Goal: Information Seeking & Learning: Learn about a topic

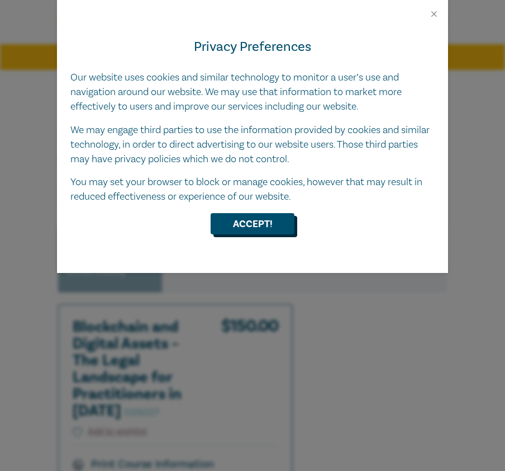
click at [257, 219] on button "Accept!" at bounding box center [253, 223] width 84 height 21
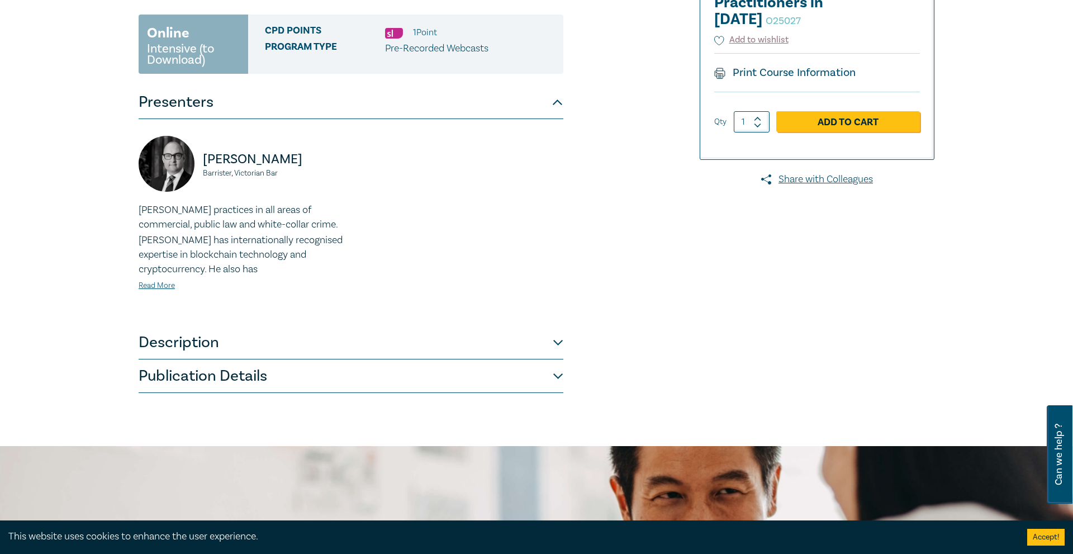
scroll to position [224, 0]
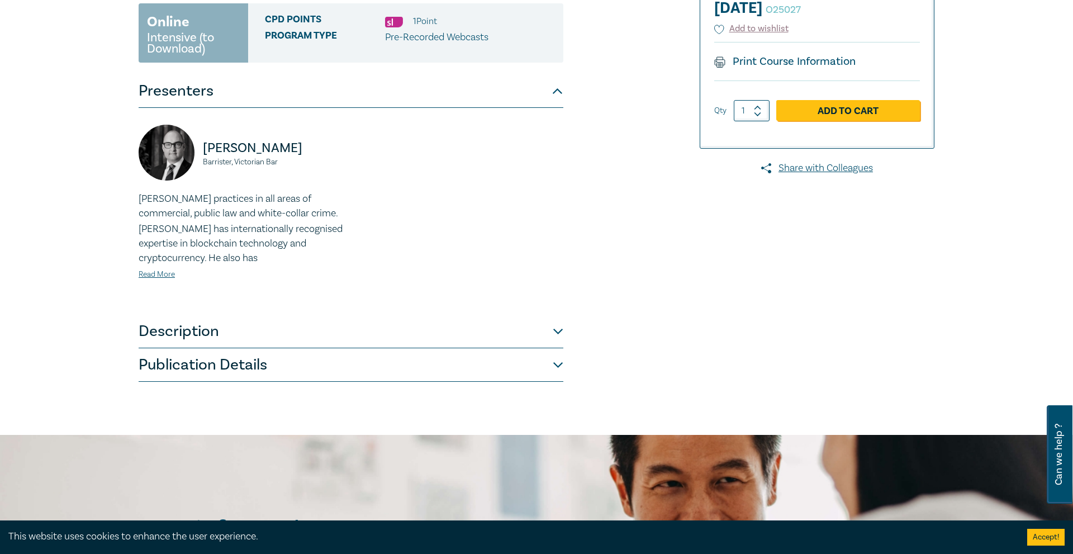
click at [392, 322] on button "Description" at bounding box center [351, 332] width 425 height 34
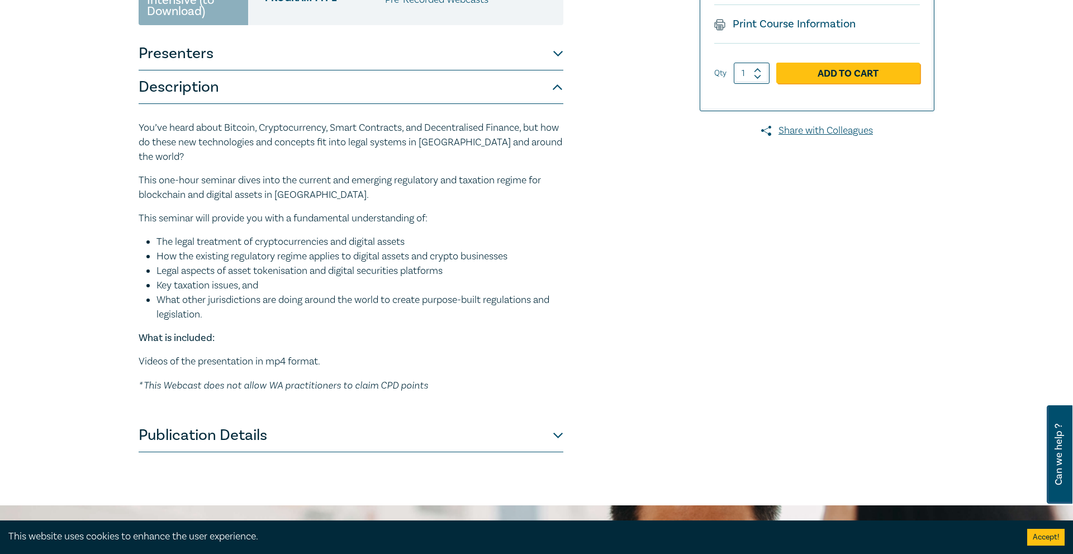
scroll to position [279, 0]
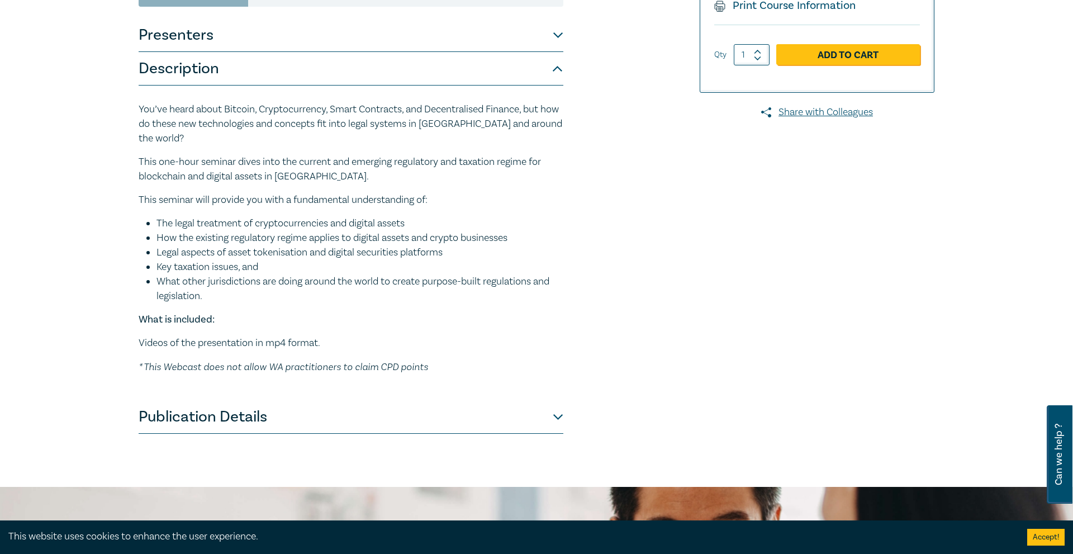
click at [362, 416] on button "Publication Details" at bounding box center [351, 417] width 425 height 34
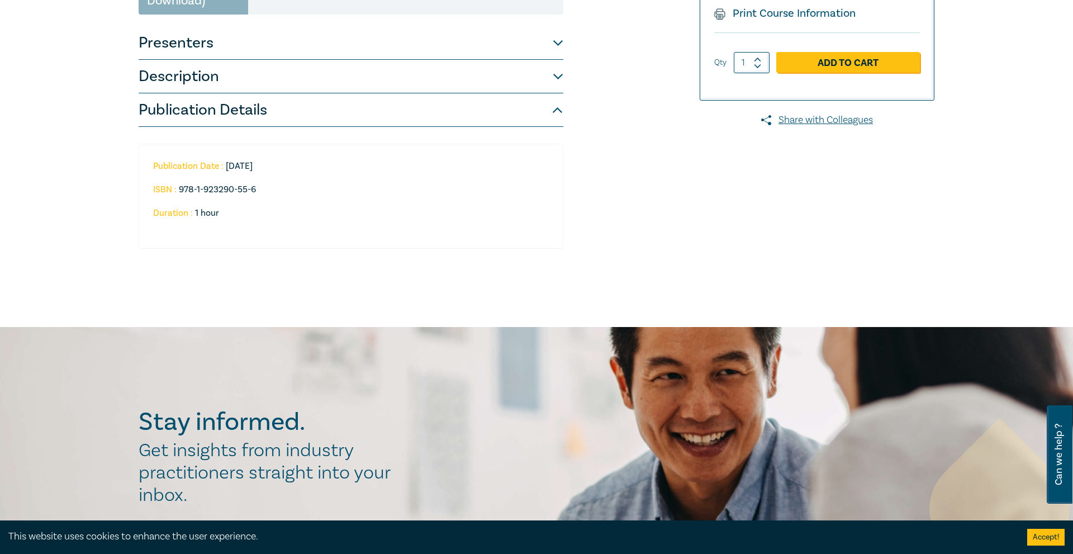
scroll to position [168, 0]
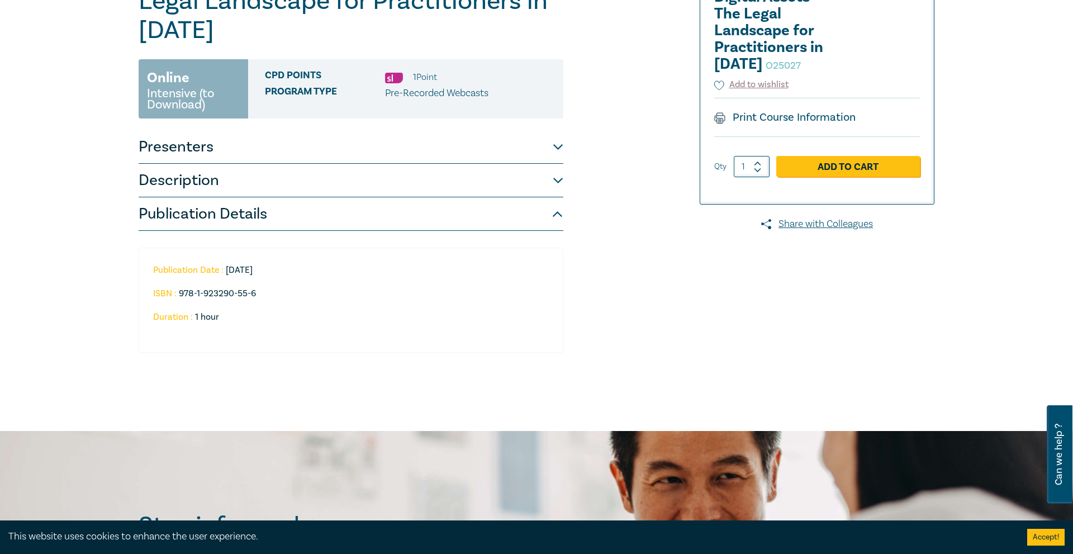
click at [386, 175] on button "Description" at bounding box center [351, 181] width 425 height 34
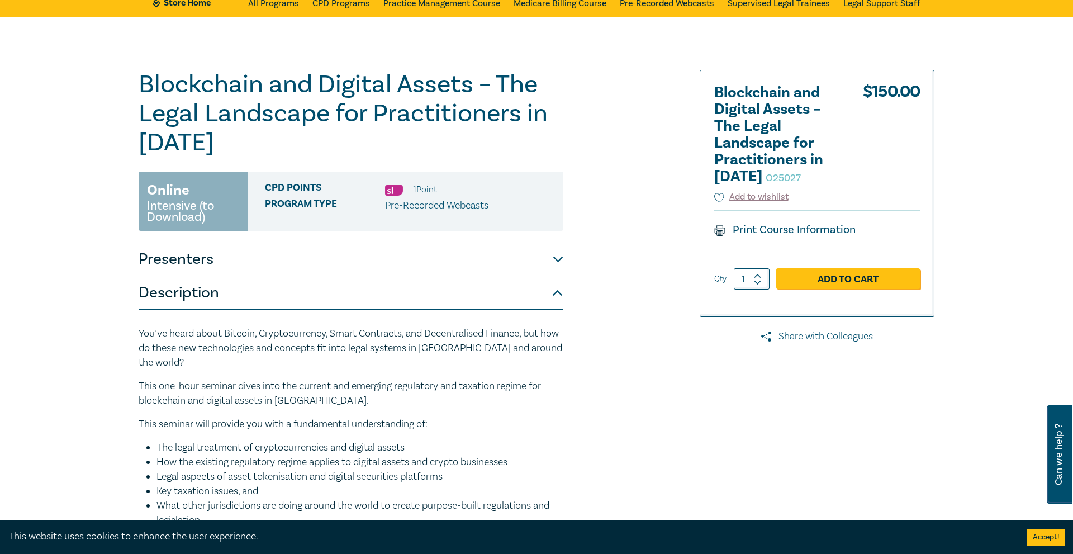
scroll to position [0, 0]
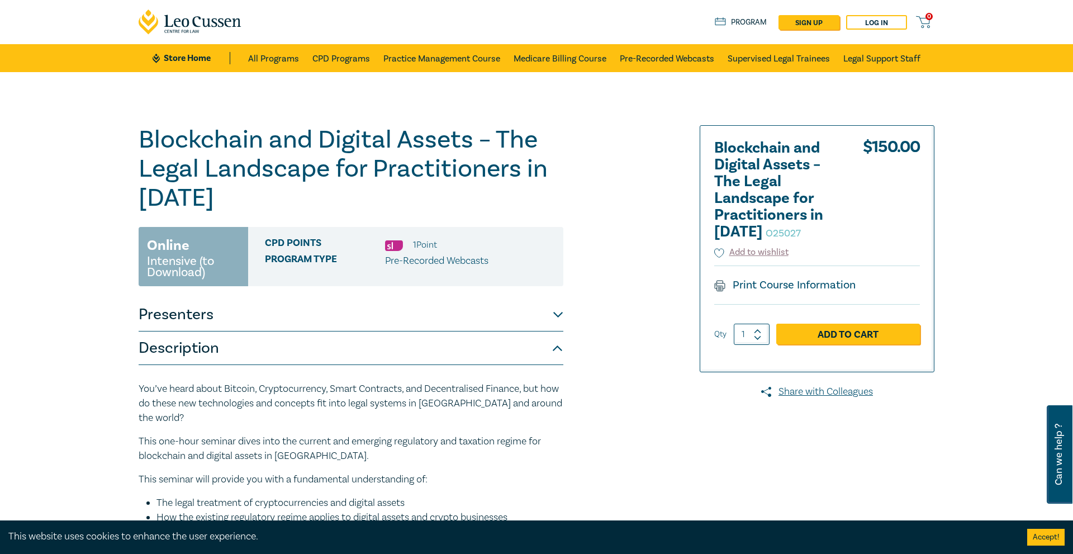
click at [444, 268] on p "Pre-Recorded Webcasts" at bounding box center [436, 261] width 103 height 15
click at [440, 261] on p "Pre-Recorded Webcasts" at bounding box center [436, 261] width 103 height 15
copy p "Pre-Recorded Webcasts"
